Goal: Task Accomplishment & Management: Manage account settings

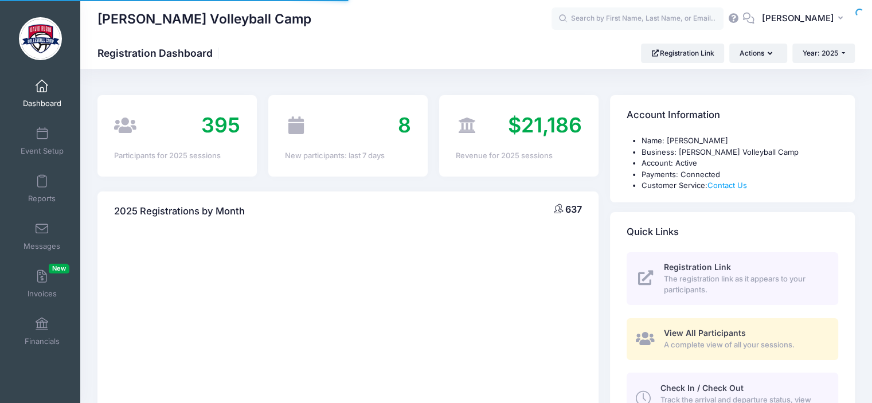
select select
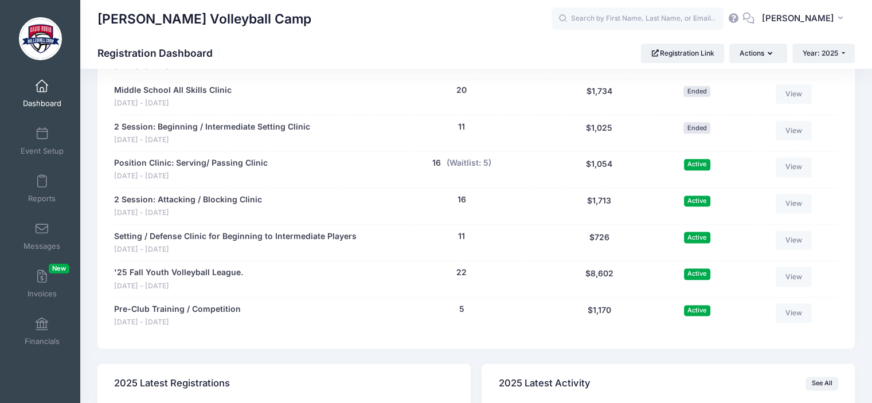
scroll to position [1491, 0]
click at [471, 158] on button "(Waitlist: 5)" at bounding box center [469, 164] width 45 height 12
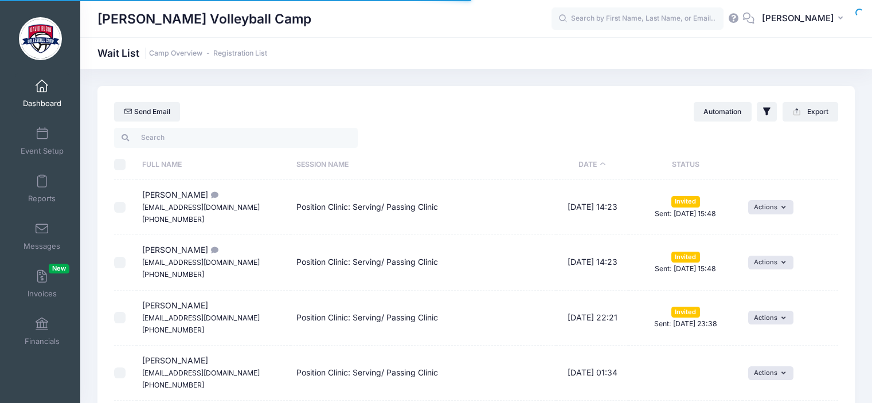
select select "50"
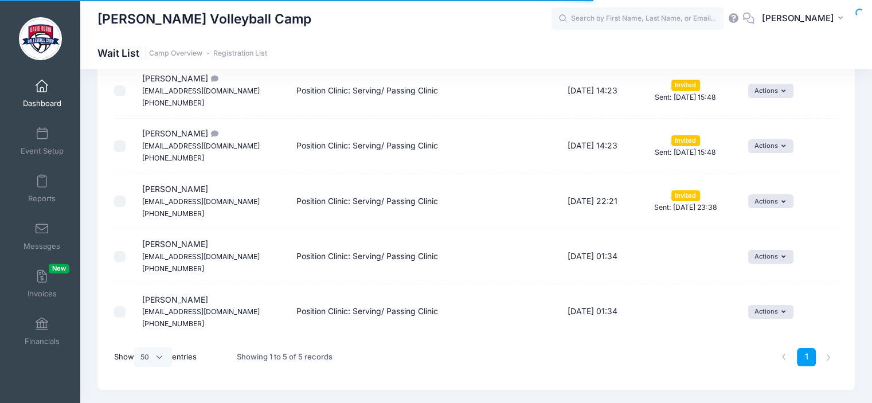
scroll to position [117, 0]
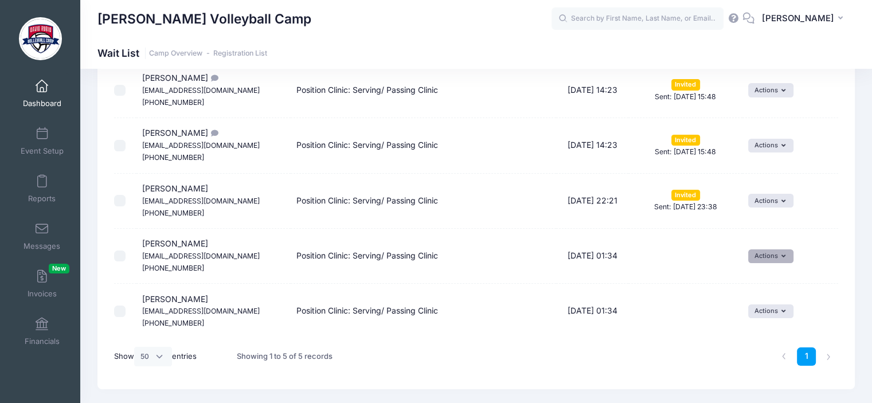
click at [780, 260] on button "Actions" at bounding box center [771, 257] width 45 height 14
click at [776, 286] on link "Invite" at bounding box center [763, 281] width 50 height 22
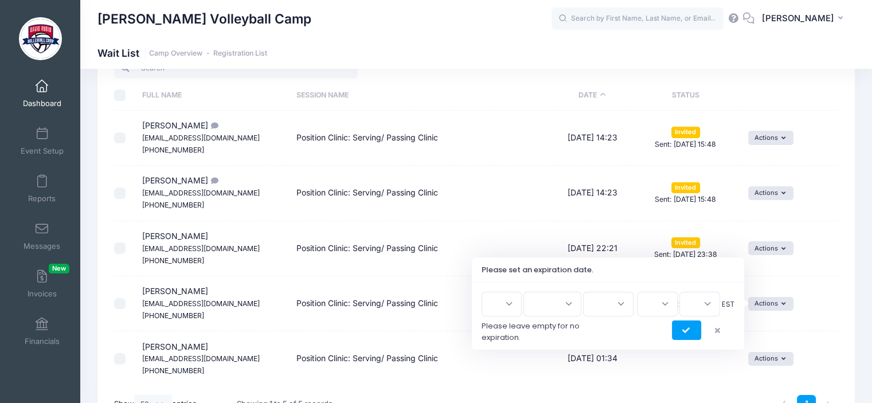
scroll to position [134, 0]
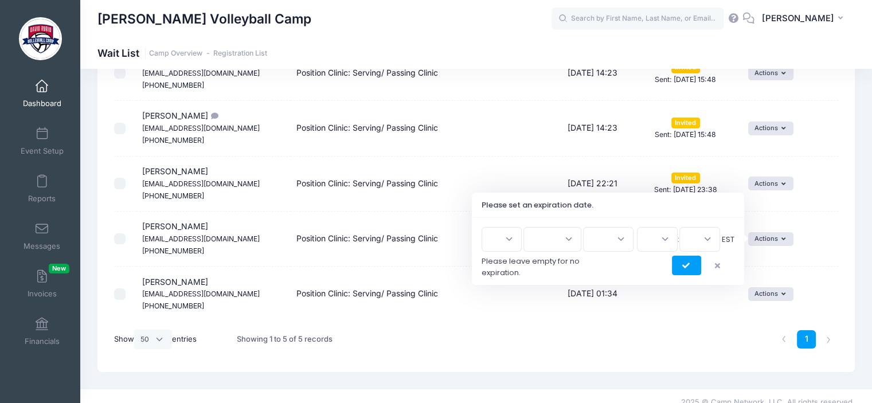
click at [504, 239] on select "1 2 3 4 5 6 7 8 9 10 11 12 13 14 15 16 17 18 19 20 21 22 23 24 25 26 27 28 29 3…" at bounding box center [502, 239] width 40 height 25
click at [688, 269] on button "submit" at bounding box center [686, 266] width 29 height 20
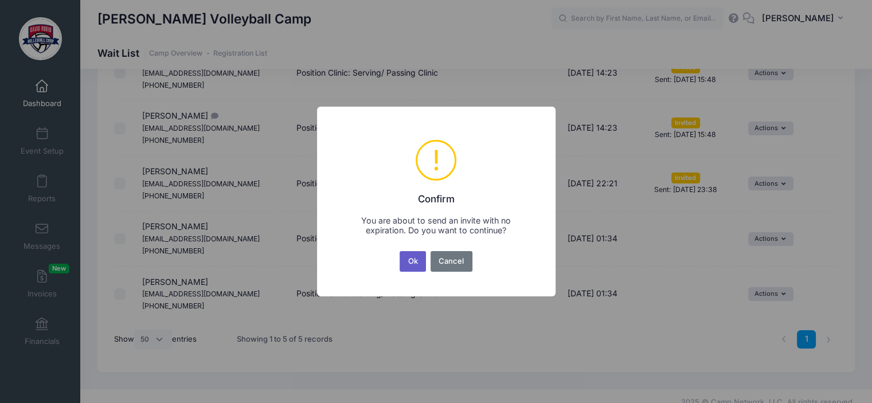
click at [410, 263] on button "Ok" at bounding box center [413, 261] width 26 height 21
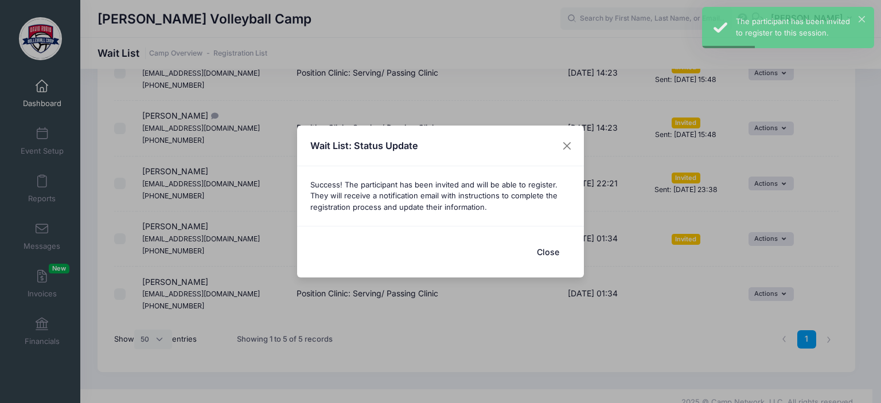
click at [543, 255] on button "Close" at bounding box center [548, 252] width 46 height 25
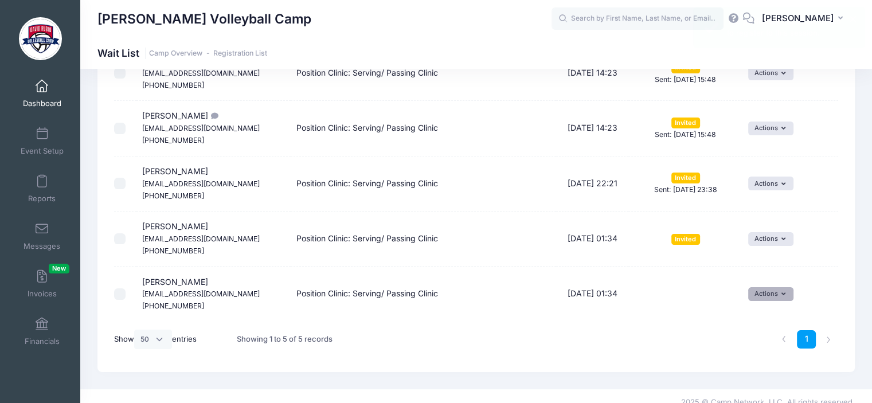
click at [782, 287] on button "Actions" at bounding box center [771, 294] width 45 height 14
click at [766, 321] on link "Invite" at bounding box center [763, 319] width 50 height 22
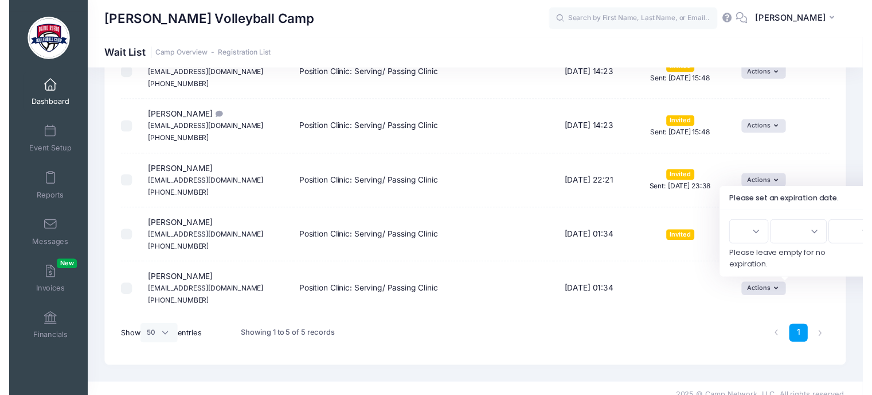
scroll to position [0, 0]
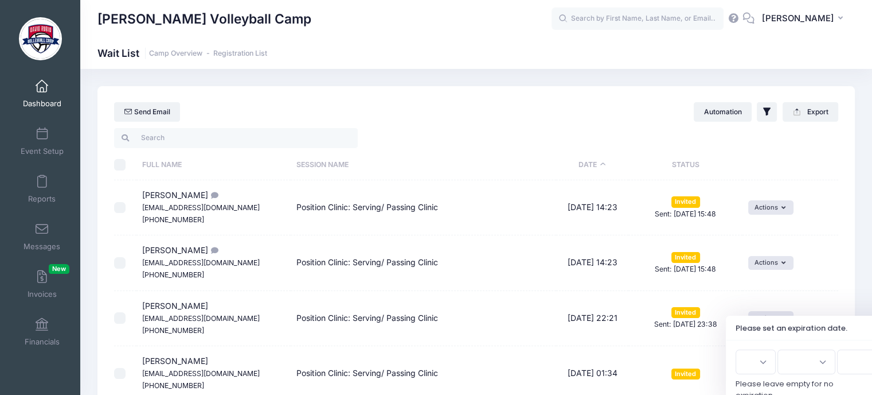
click at [754, 355] on select "1 2 3 4 5 6 7 8 9 10 11 12 13 14 15 16 17 18 19 20 21 22 23 24 25 26 27 28 29 3…" at bounding box center [756, 361] width 40 height 25
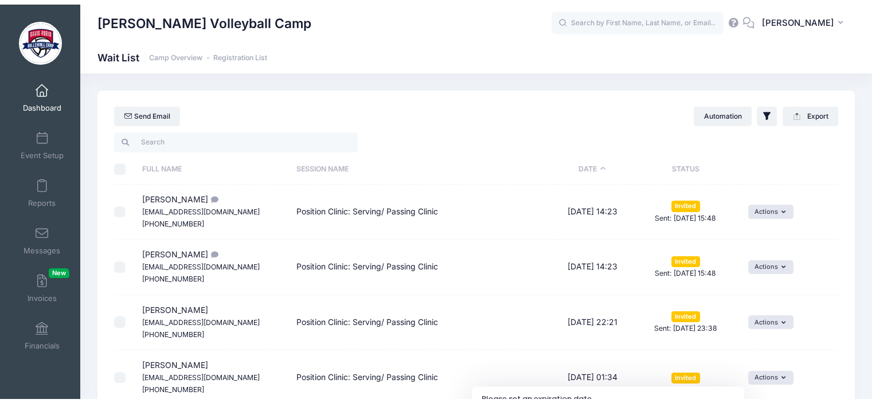
scroll to position [146, 0]
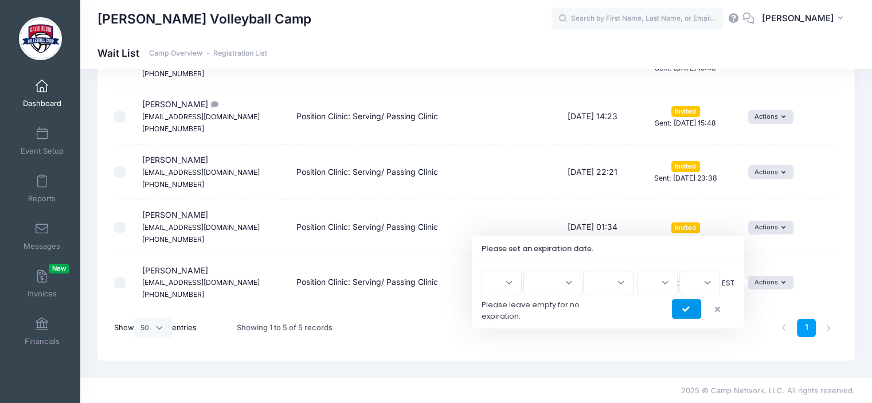
click at [686, 313] on button "submit" at bounding box center [686, 309] width 29 height 20
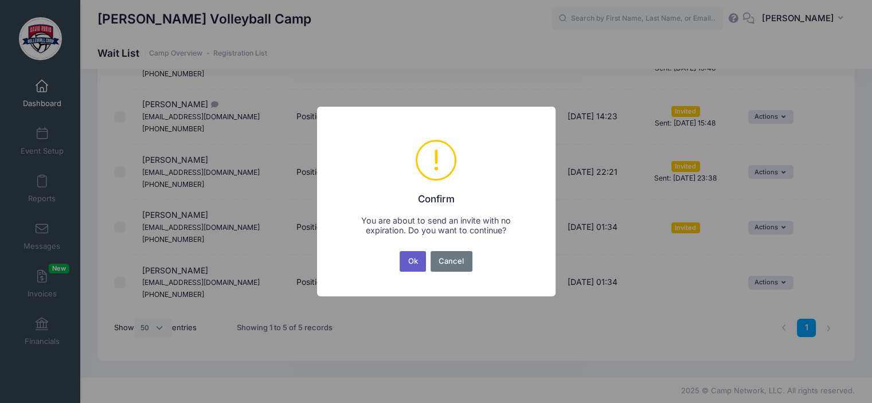
click at [411, 260] on button "Ok" at bounding box center [413, 261] width 26 height 21
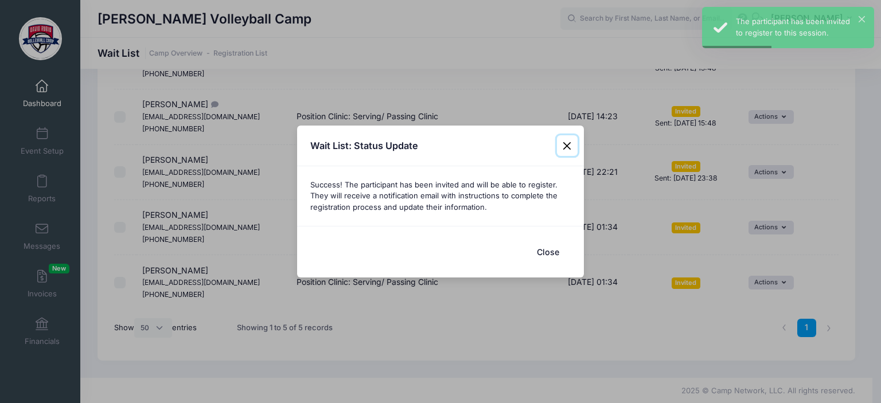
click at [568, 148] on button "Close" at bounding box center [567, 145] width 21 height 21
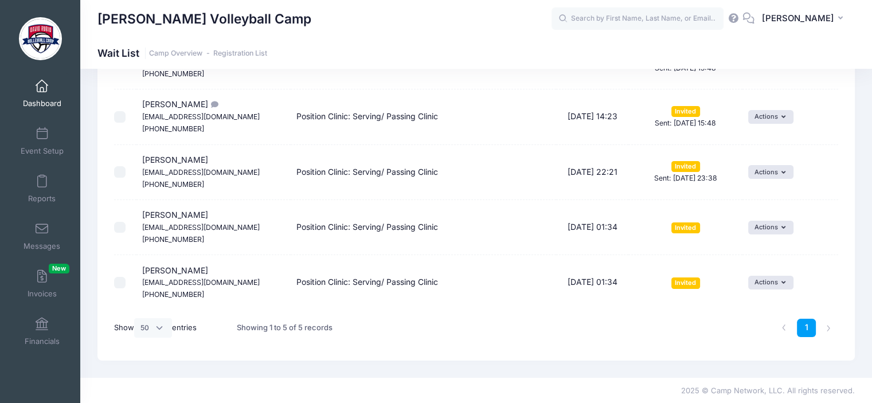
scroll to position [117, 0]
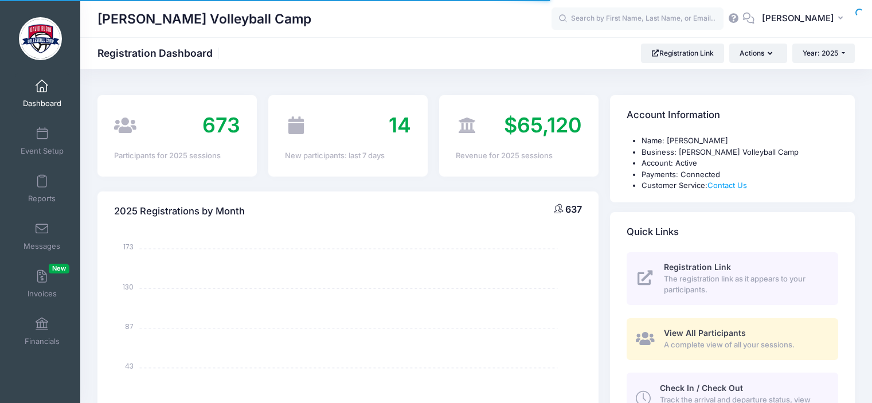
select select
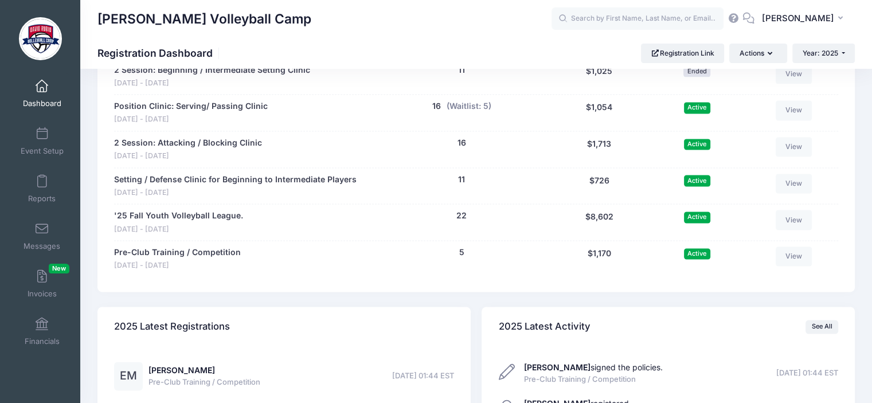
scroll to position [1545, 0]
